Goal: Information Seeking & Learning: Learn about a topic

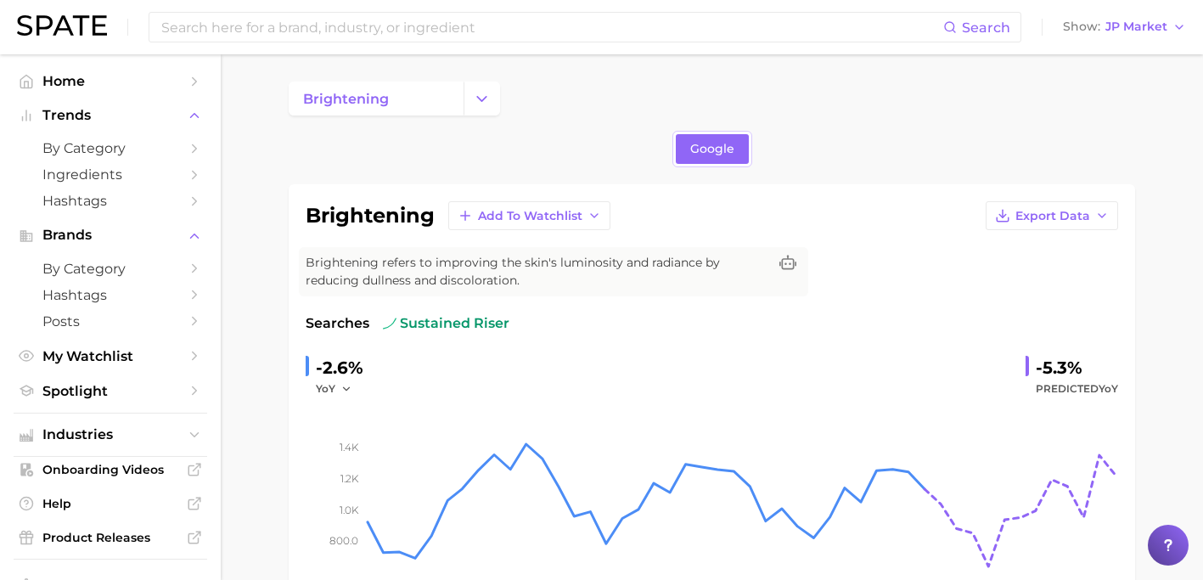
scroll to position [774, 0]
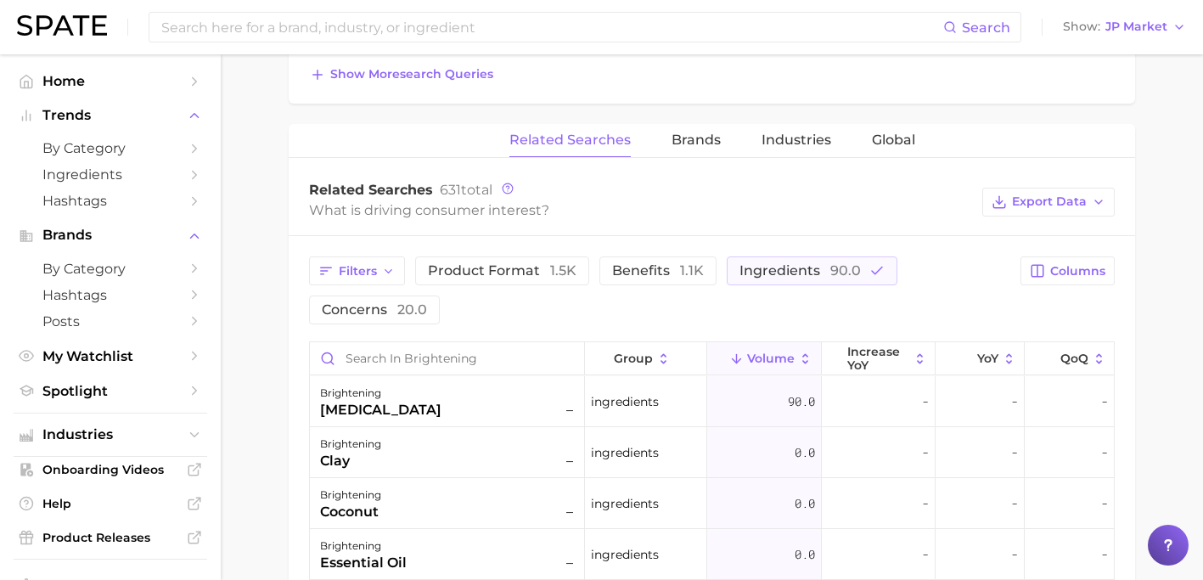
click at [87, 21] on img at bounding box center [62, 25] width 90 height 20
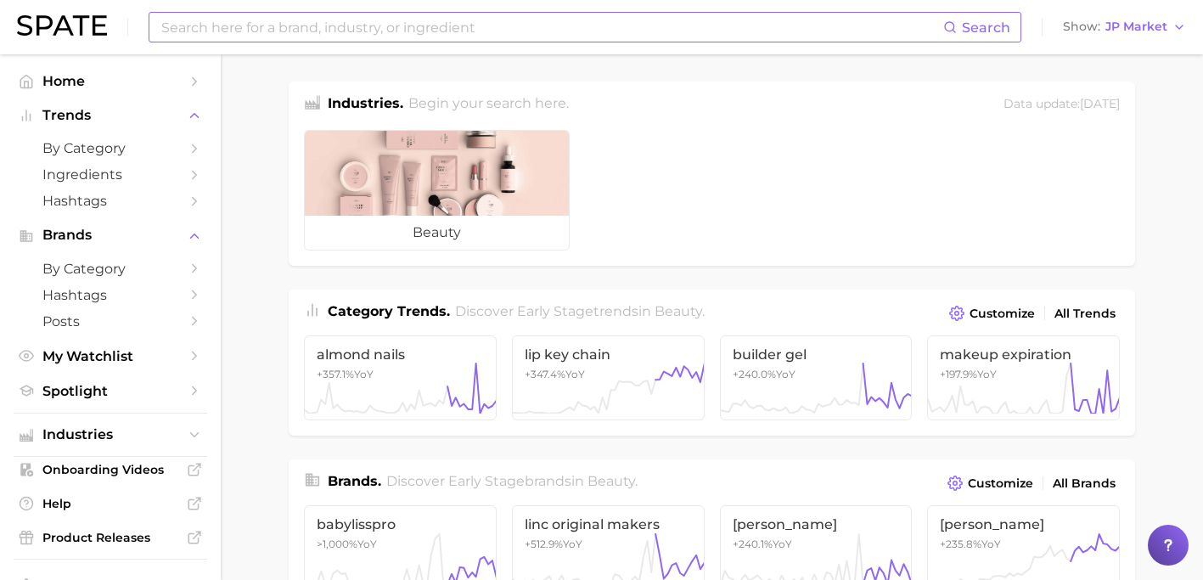
click at [302, 31] on input at bounding box center [552, 27] width 784 height 29
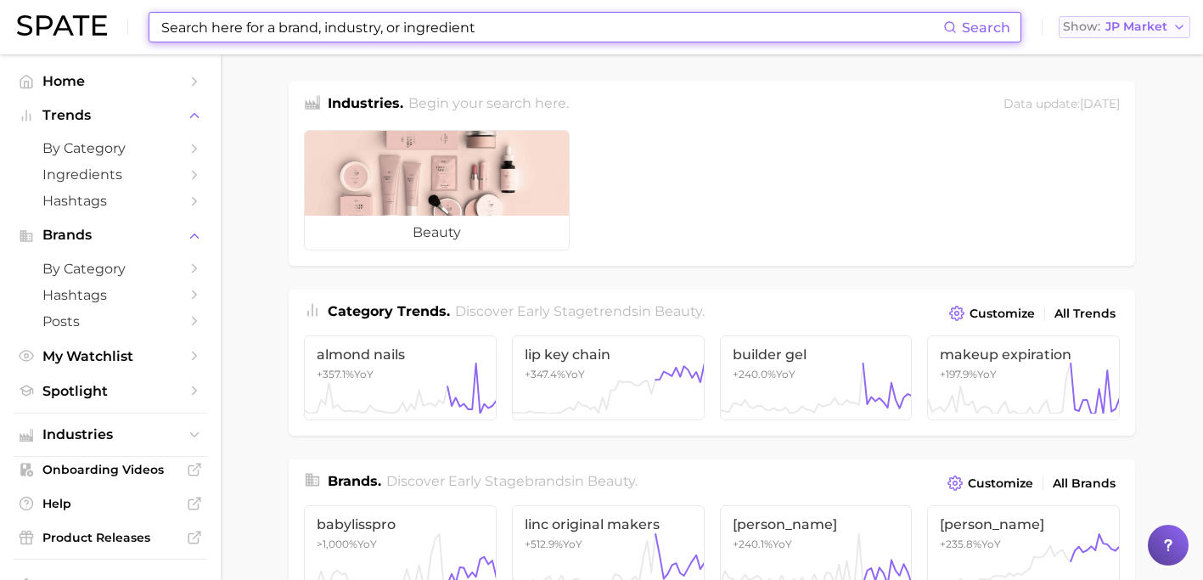
click at [1140, 26] on span "JP Market" at bounding box center [1137, 26] width 62 height 9
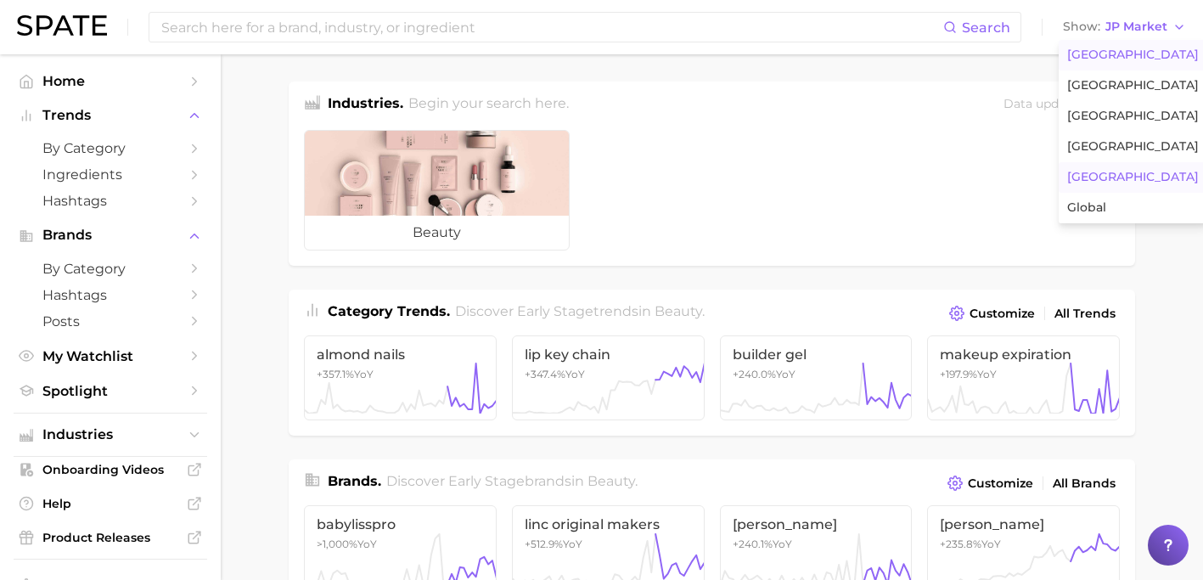
click at [1130, 61] on span "[GEOGRAPHIC_DATA]" at bounding box center [1133, 55] width 132 height 14
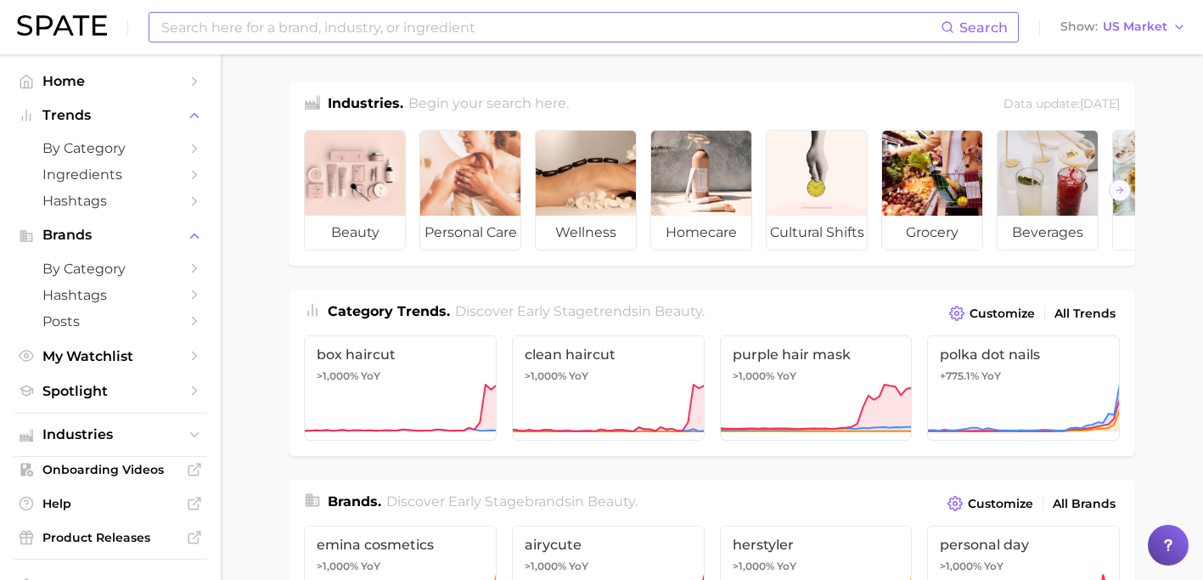
click at [880, 19] on input at bounding box center [550, 27] width 781 height 29
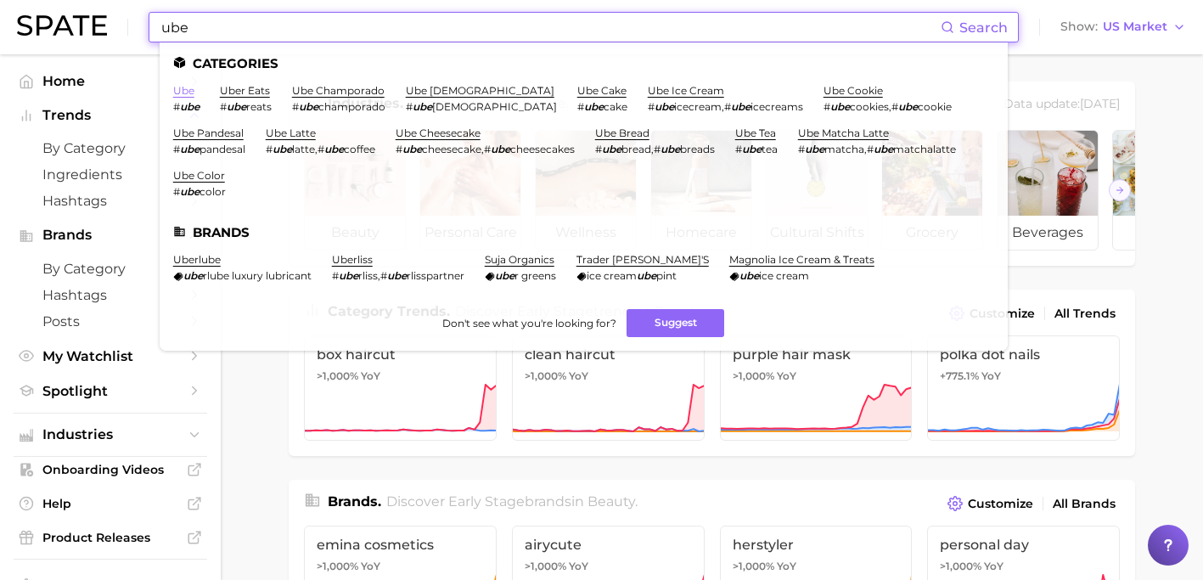
type input "ube"
click at [181, 94] on link "ube" at bounding box center [183, 90] width 21 height 13
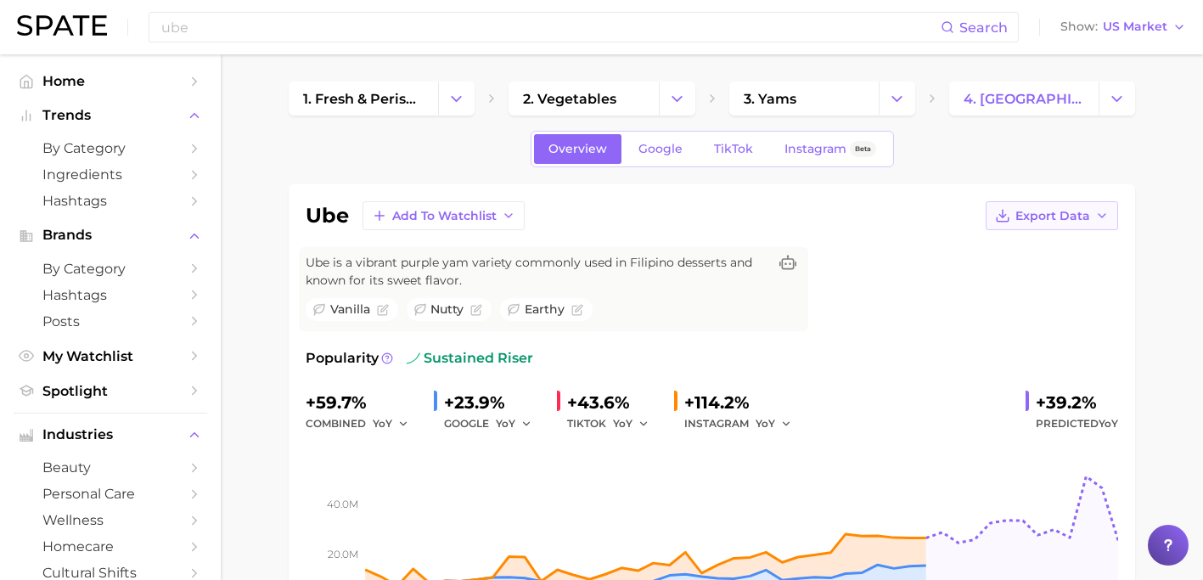
click at [1099, 216] on icon "button" at bounding box center [1102, 216] width 14 height 14
click at [1054, 273] on span "Time Series Image" at bounding box center [1017, 278] width 114 height 14
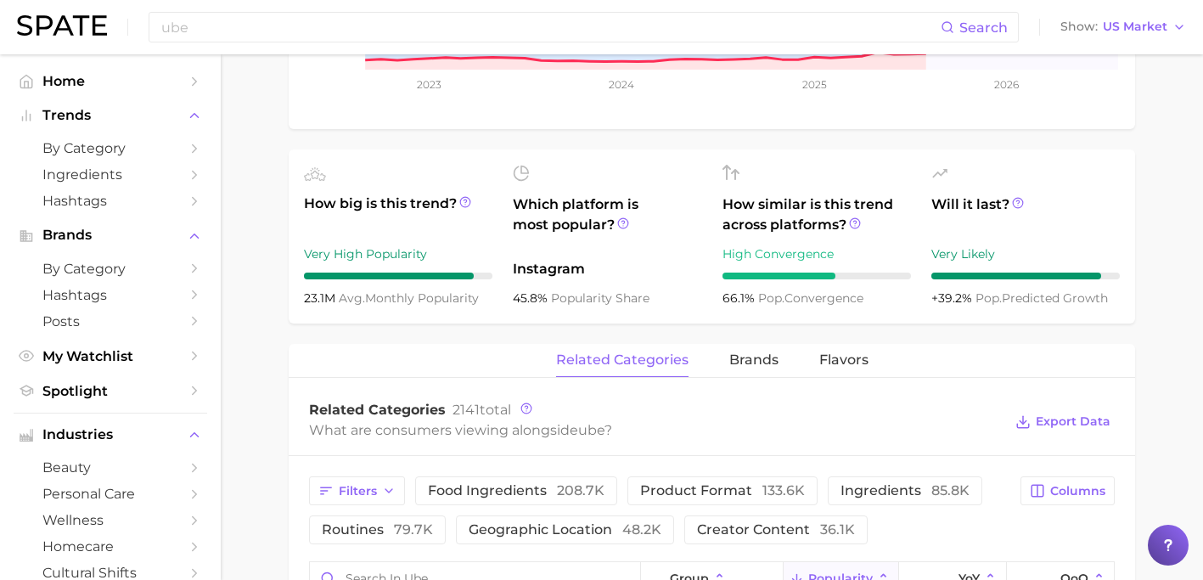
scroll to position [556, 0]
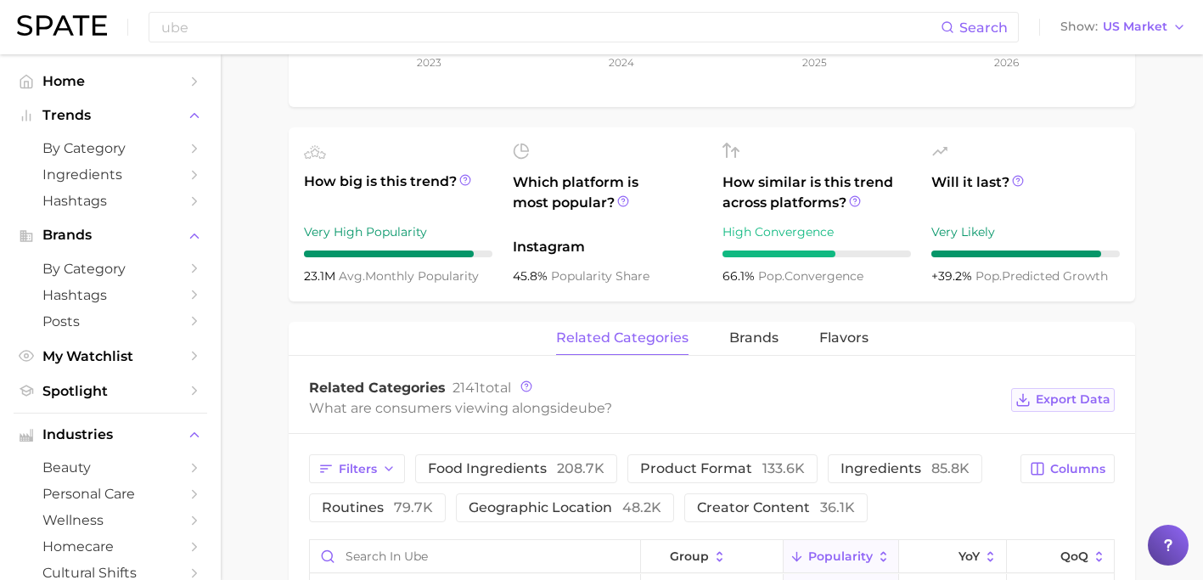
click at [1080, 394] on span "Export Data" at bounding box center [1073, 399] width 75 height 14
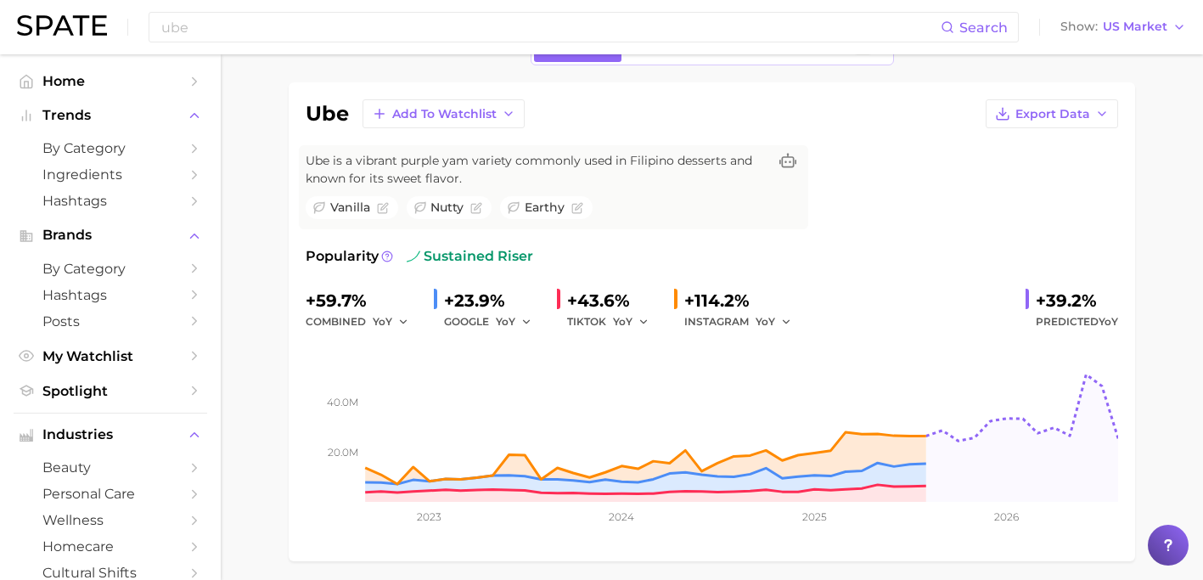
scroll to position [0, 0]
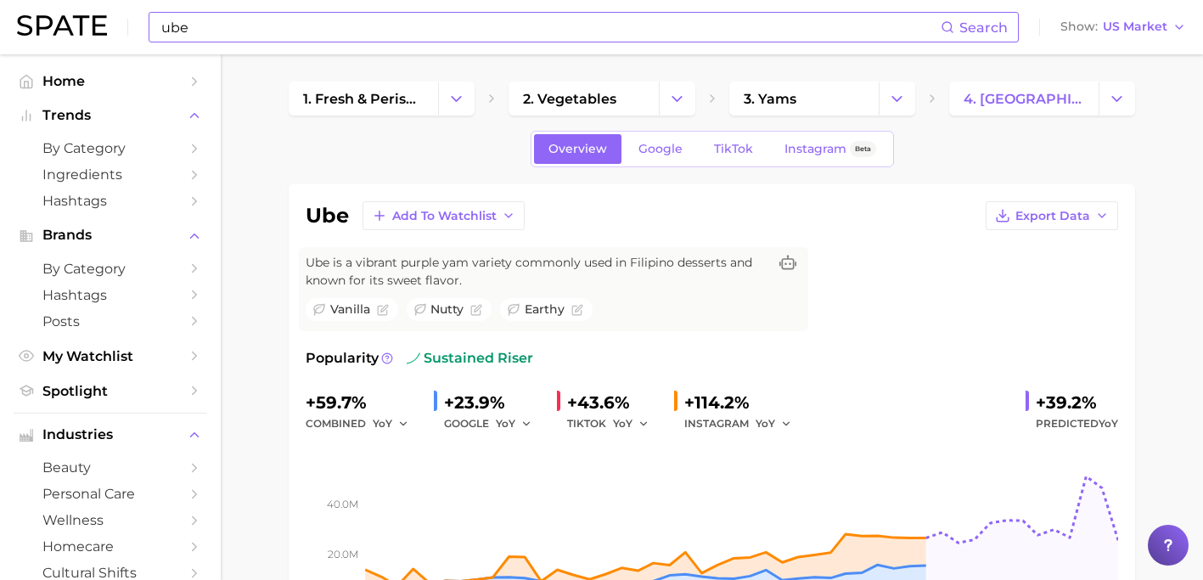
click at [346, 30] on input "ube" at bounding box center [550, 27] width 781 height 29
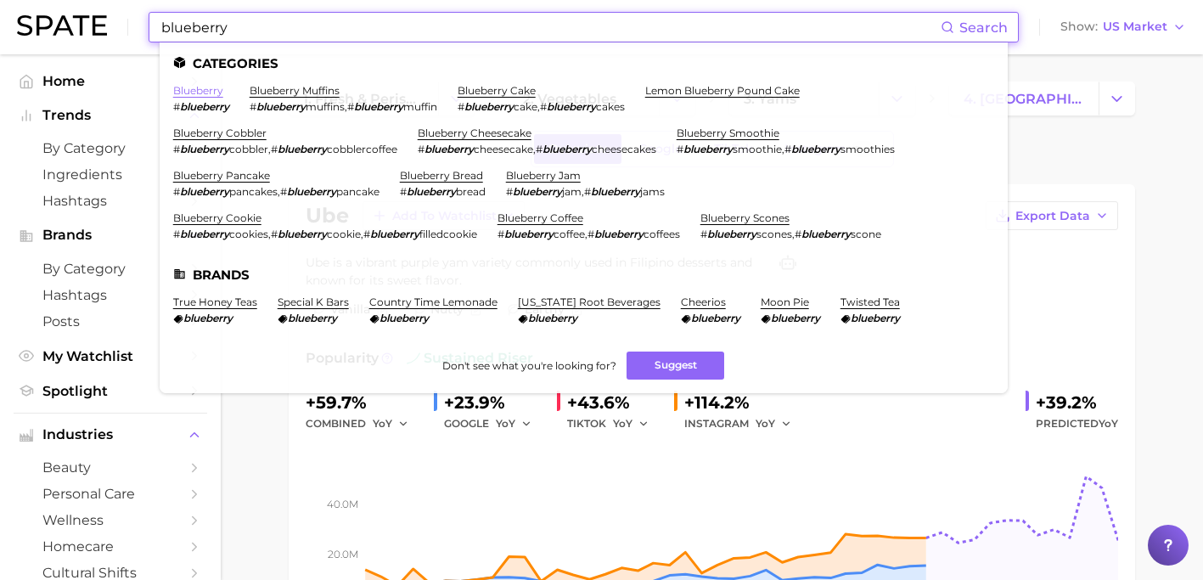
type input "blueberry"
click at [211, 88] on link "blueberry" at bounding box center [198, 90] width 50 height 13
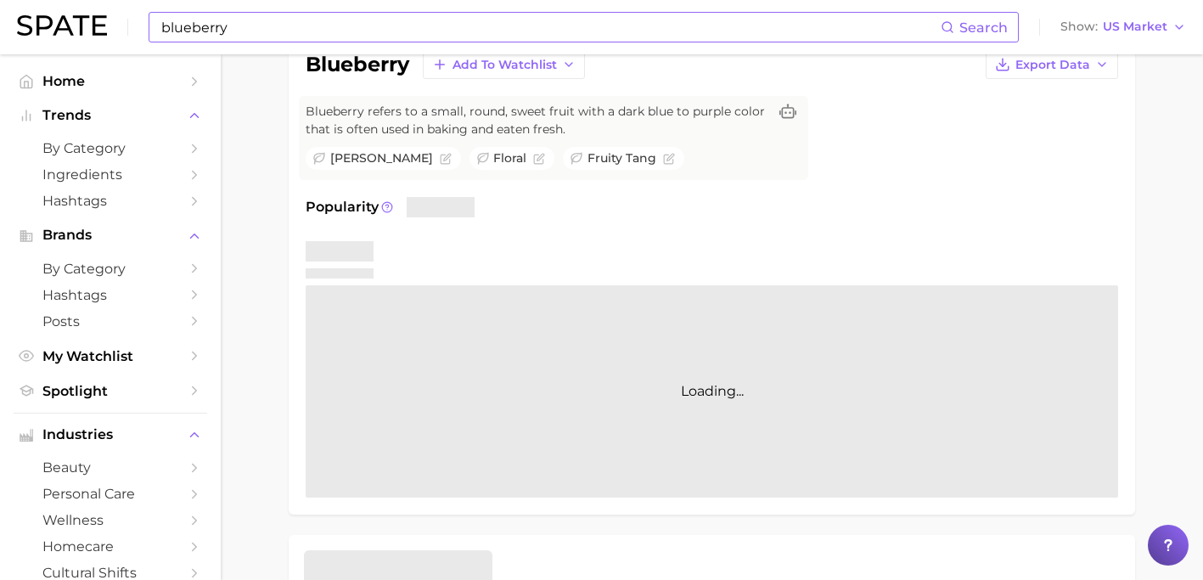
scroll to position [154, 0]
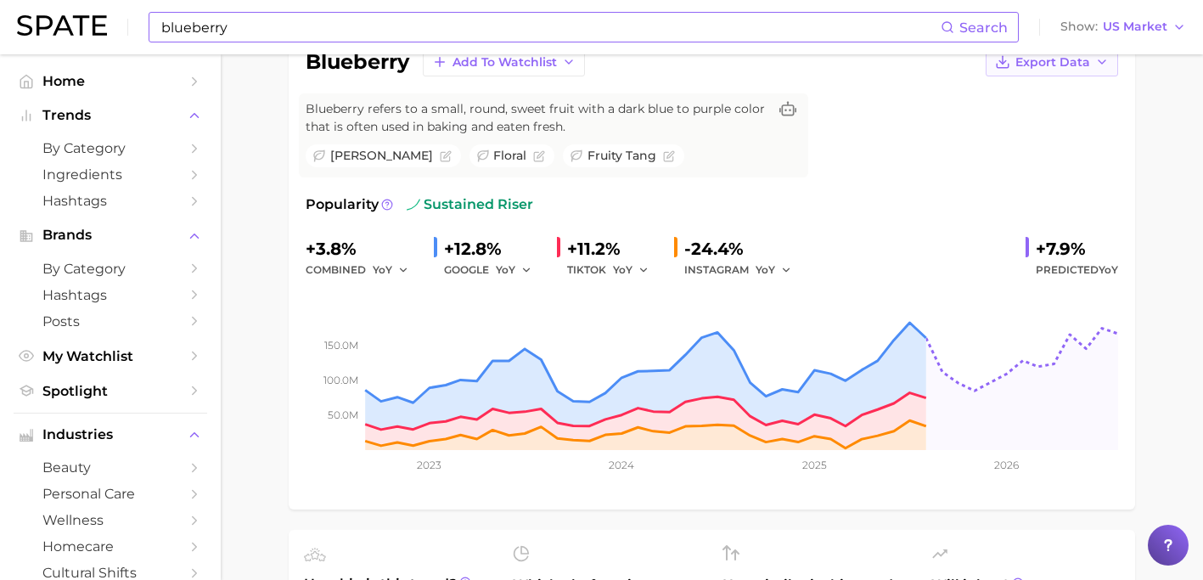
click at [1039, 71] on button "Export Data" at bounding box center [1052, 62] width 132 height 29
click at [1030, 112] on button "Time Series Image" at bounding box center [1024, 124] width 187 height 31
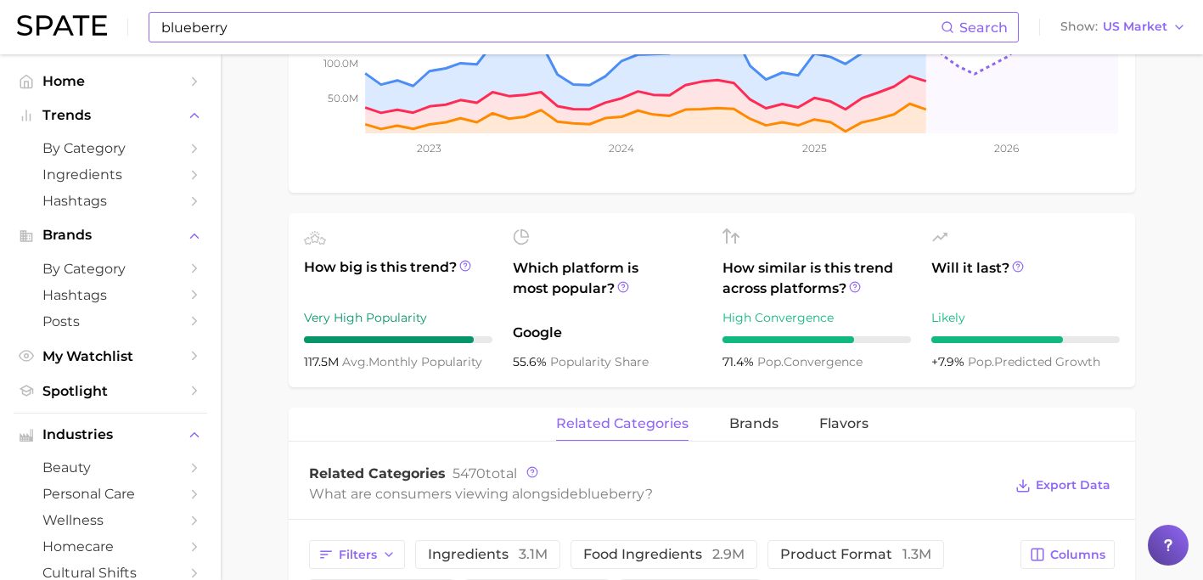
scroll to position [475, 0]
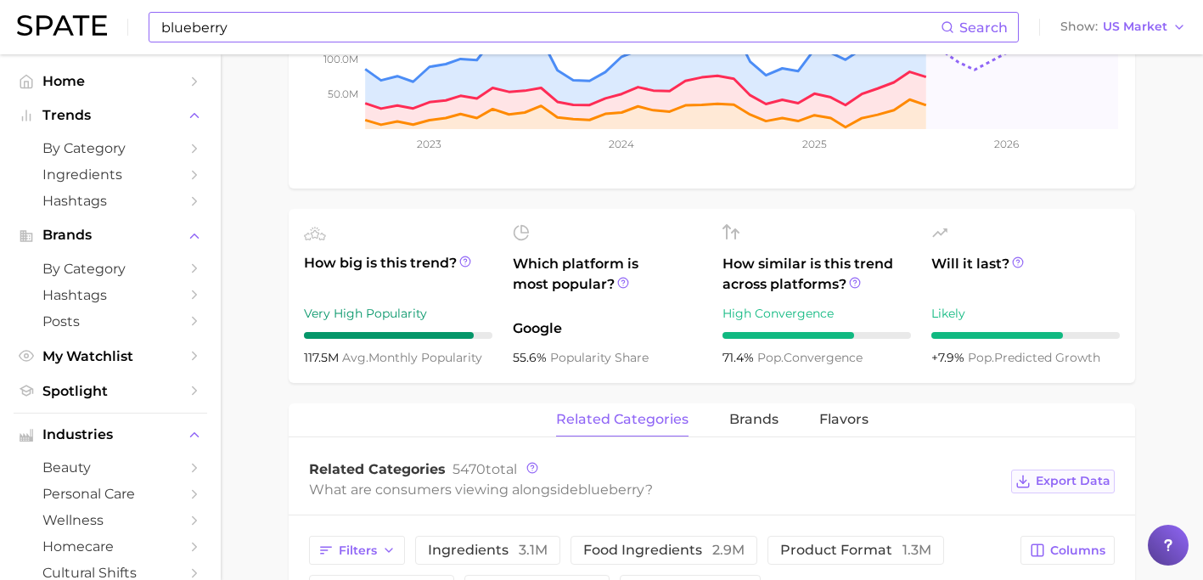
click at [1074, 480] on span "Export Data" at bounding box center [1073, 481] width 75 height 14
